Goal: Communication & Community: Answer question/provide support

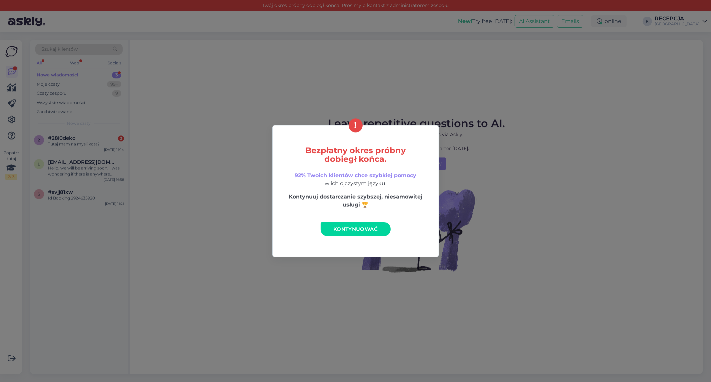
click at [348, 227] on span "Kontynuować" at bounding box center [355, 229] width 44 height 6
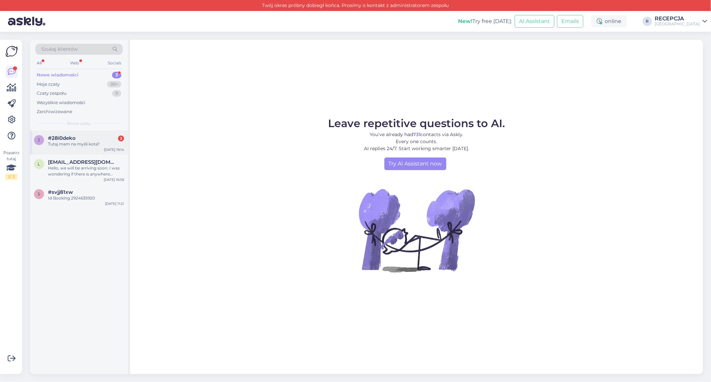
click at [71, 146] on div "Tutaj mam na myśli kota?" at bounding box center [86, 144] width 76 height 6
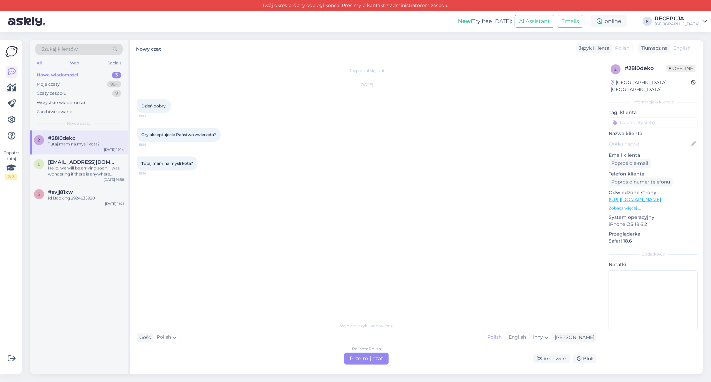
click at [378, 361] on div "Polish to Polish Przejmij czat" at bounding box center [366, 358] width 44 height 12
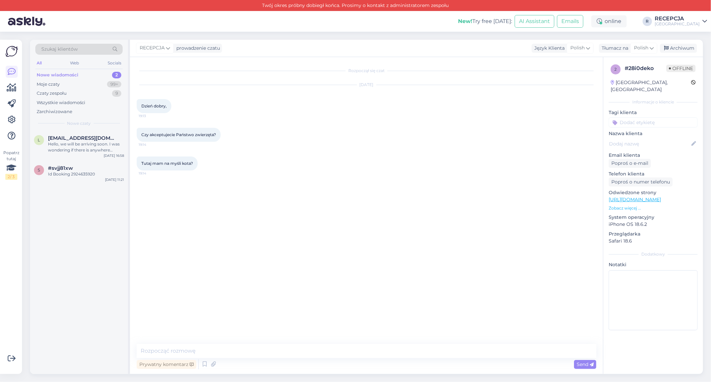
click at [346, 367] on div "Prywatny komentarz Send" at bounding box center [367, 364] width 460 height 13
click at [346, 351] on textarea at bounding box center [367, 351] width 460 height 14
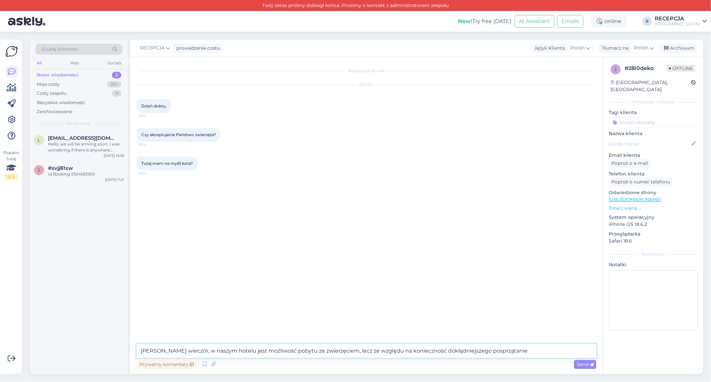
click at [449, 349] on textarea "[PERSON_NAME] wieczór, w naszym hotelu jest możliwość pobytu ze zwierzęciem, le…" at bounding box center [367, 351] width 460 height 14
click at [432, 354] on textarea "[PERSON_NAME] wieczór, w naszym hotelu jest możliwość pobytu ze zwierzęciem, le…" at bounding box center [367, 351] width 460 height 14
click at [513, 356] on textarea "[PERSON_NAME] wieczór, w naszym hotelu jest możliwość pobytu ze zwierzęciem, le…" at bounding box center [367, 351] width 460 height 14
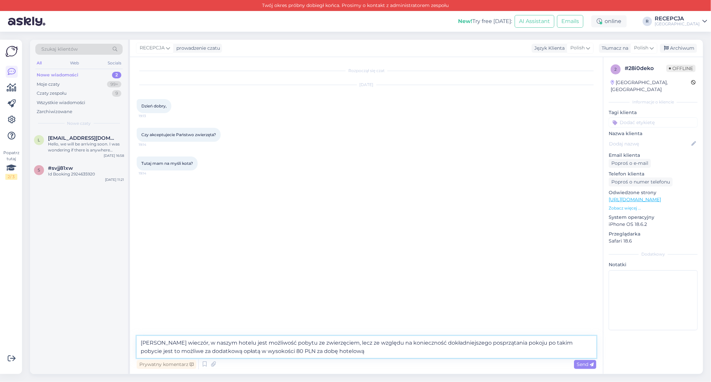
type textarea "[PERSON_NAME] wieczór, w naszym hotelu jest możliwość pobytu ze zwierzęciem, le…"
click at [255, 310] on div "Rozpoczął się czat [DATE] Dzień dobry, 19:13 Czy akceptujecie Państwo zwierzęta…" at bounding box center [370, 197] width 466 height 266
click at [564, 343] on textarea "[PERSON_NAME] wieczór, w naszym hotelu jest możliwość pobytu ze zwierzęciem, le…" at bounding box center [367, 347] width 460 height 22
click at [590, 362] on icon at bounding box center [591, 364] width 4 height 4
